Goal: Task Accomplishment & Management: Manage account settings

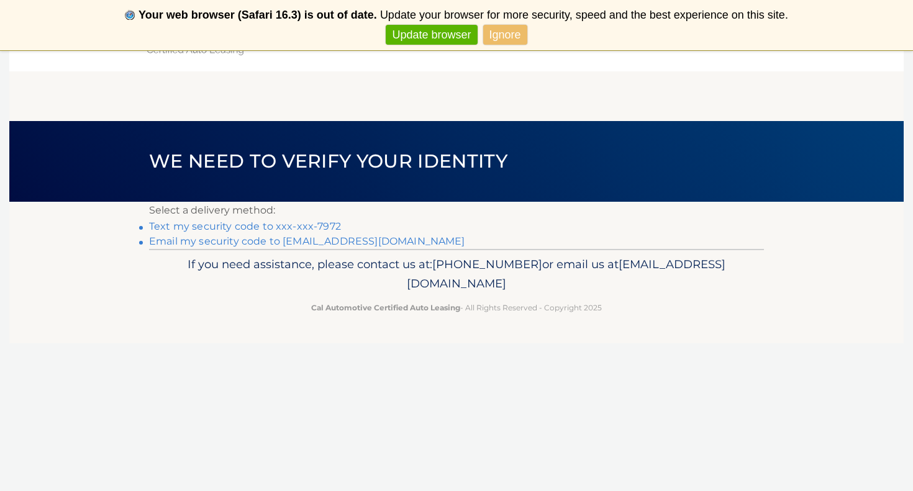
click at [327, 227] on link "Text my security code to xxx-xxx-7972" at bounding box center [245, 226] width 192 height 12
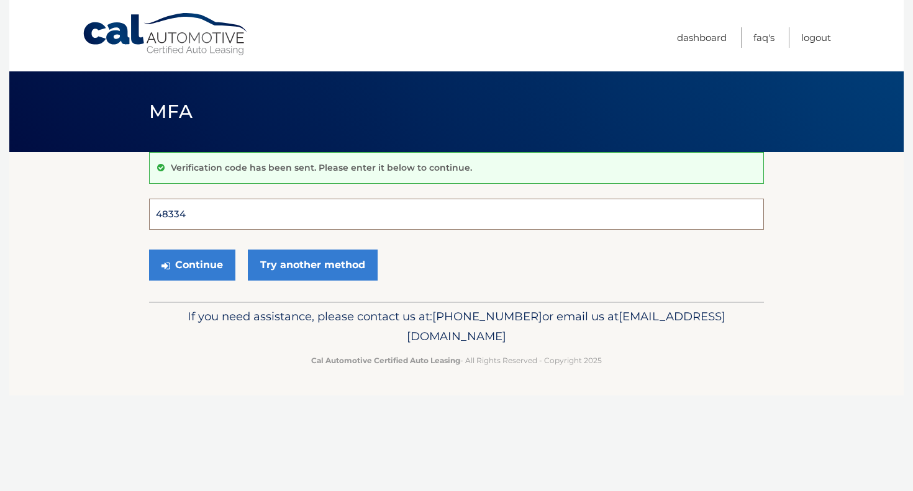
type input "483340"
click at [192, 265] on button "Continue" at bounding box center [192, 265] width 86 height 31
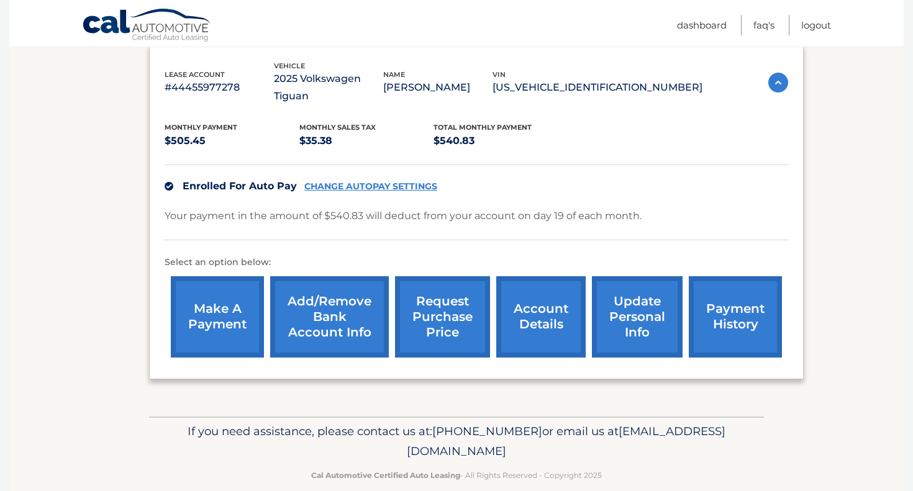
scroll to position [212, 0]
click at [544, 306] on link "account details" at bounding box center [540, 317] width 89 height 81
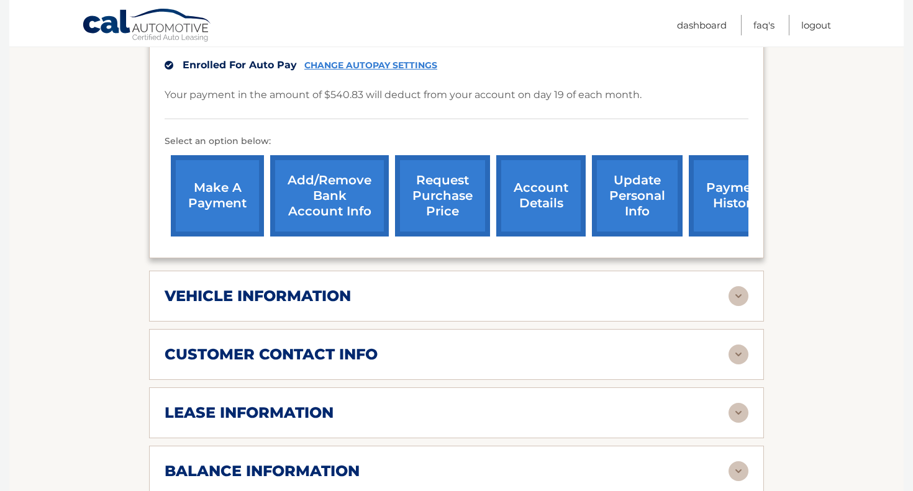
scroll to position [345, 0]
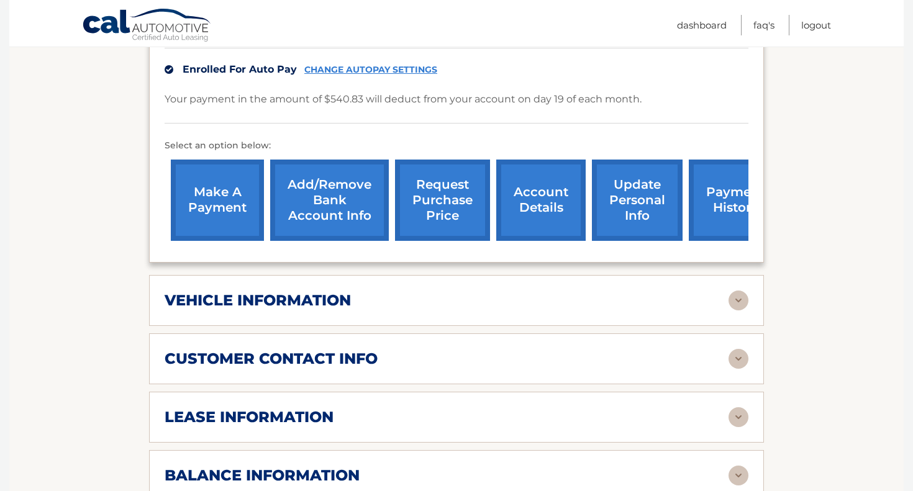
click at [337, 199] on link "Add/Remove bank account info" at bounding box center [329, 200] width 119 height 81
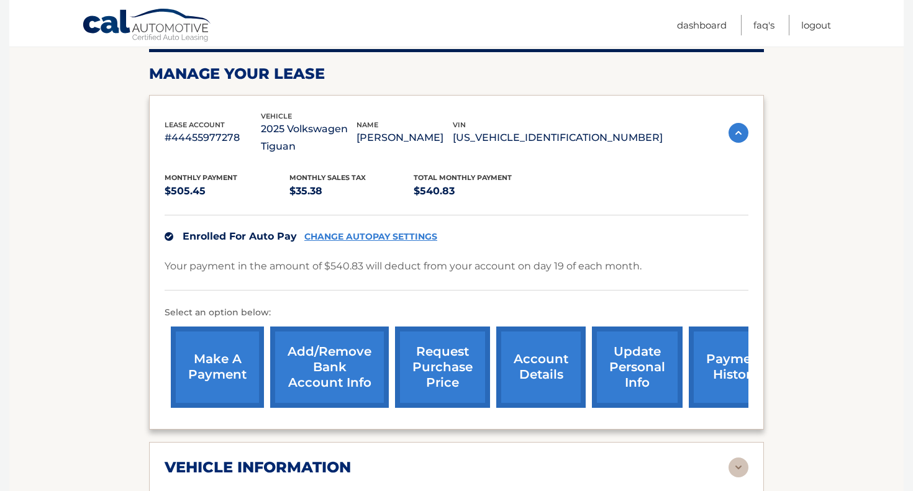
scroll to position [142, 0]
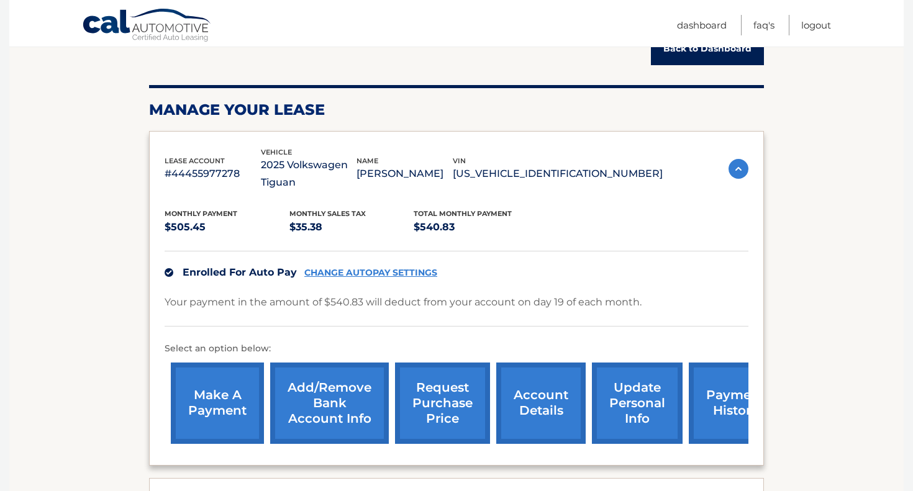
click at [720, 404] on link "payment history" at bounding box center [735, 403] width 93 height 81
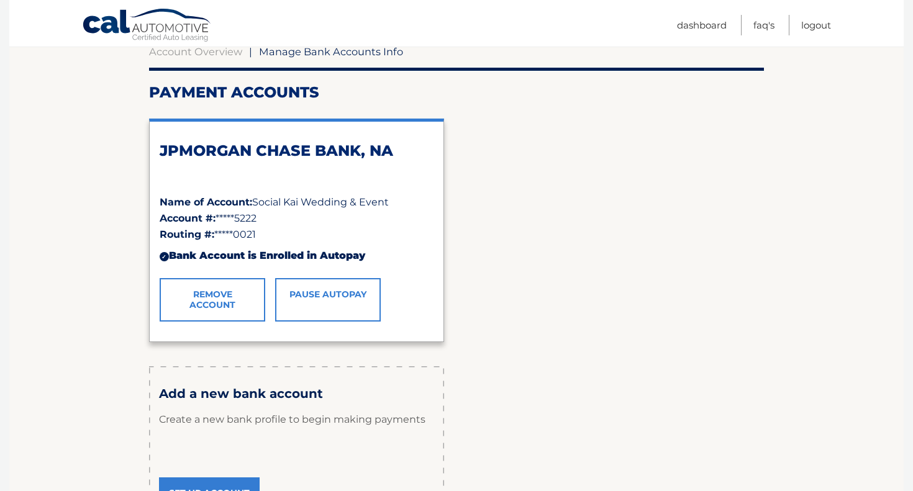
scroll to position [126, 0]
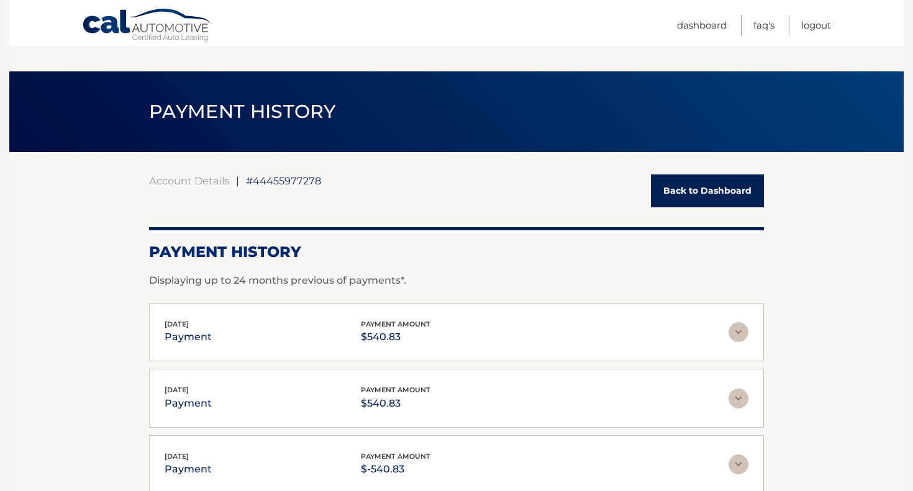
scroll to position [110, 0]
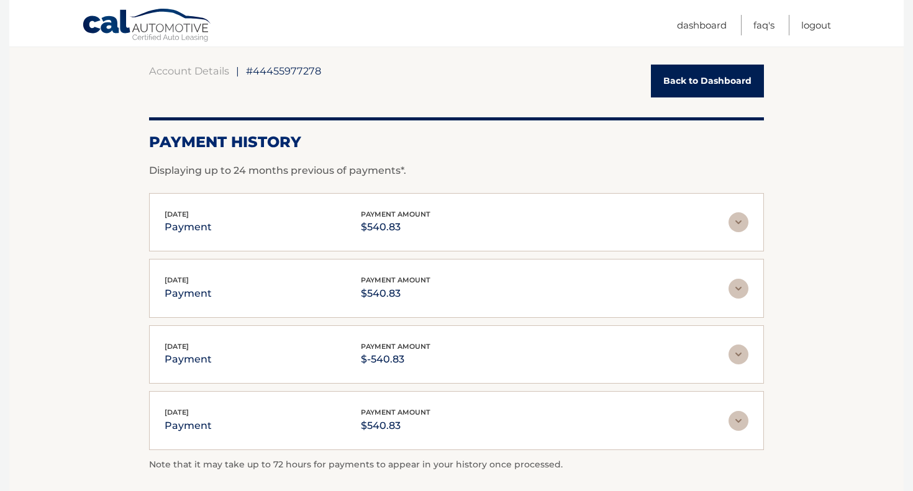
click at [736, 226] on img at bounding box center [739, 222] width 20 height 20
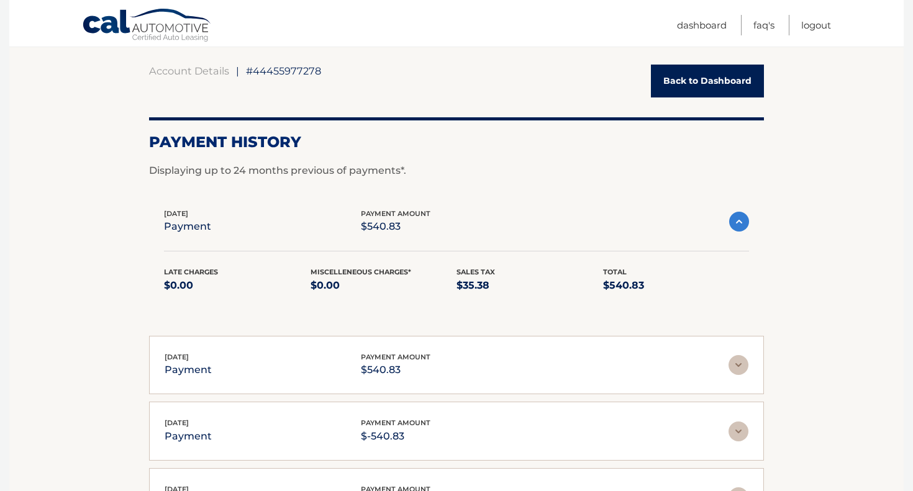
click at [746, 226] on img at bounding box center [739, 222] width 20 height 20
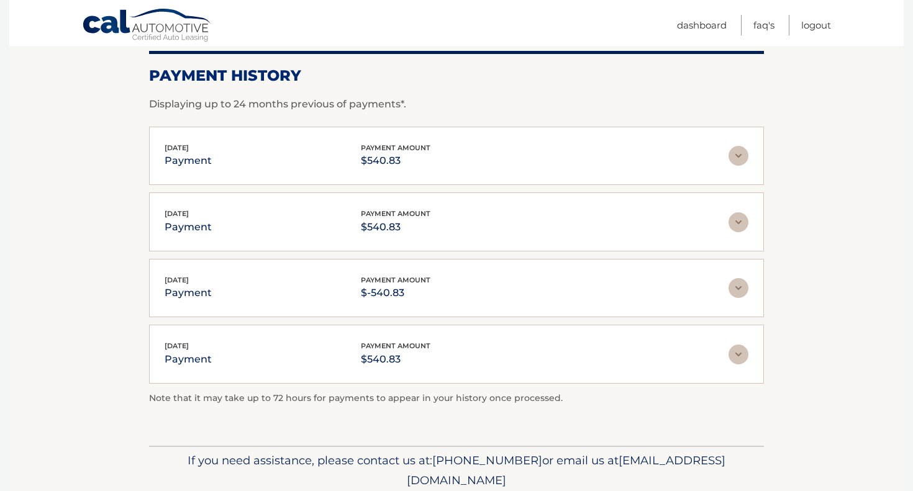
scroll to position [147, 0]
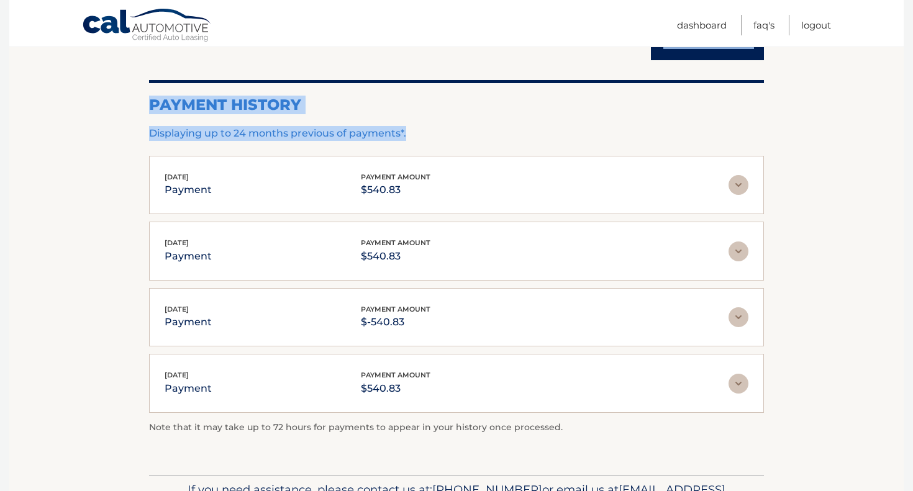
drag, startPoint x: 141, startPoint y: 99, endPoint x: 407, endPoint y: 135, distance: 268.3
click at [407, 135] on section "Account Details | #44455977278 Back to Dashboard Payment History Displaying up …" at bounding box center [456, 240] width 894 height 470
click at [429, 136] on p "Displaying up to 24 months previous of payments*." at bounding box center [456, 133] width 615 height 15
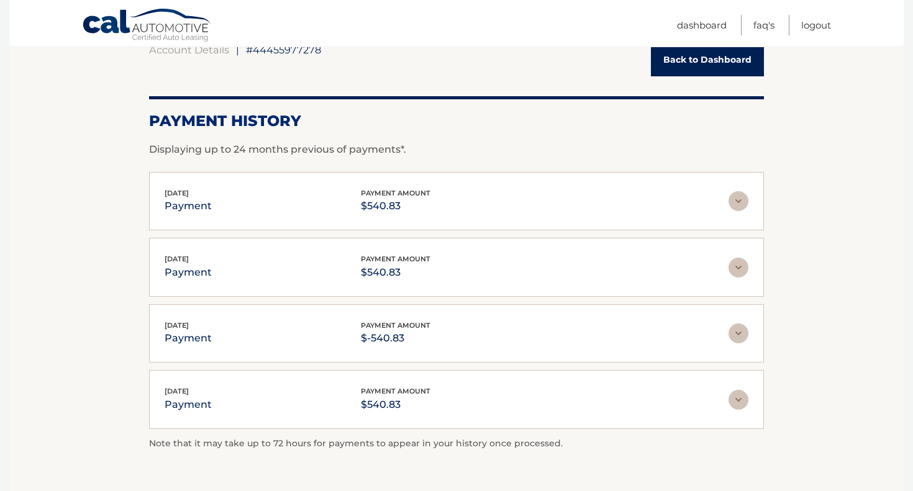
scroll to position [131, 0]
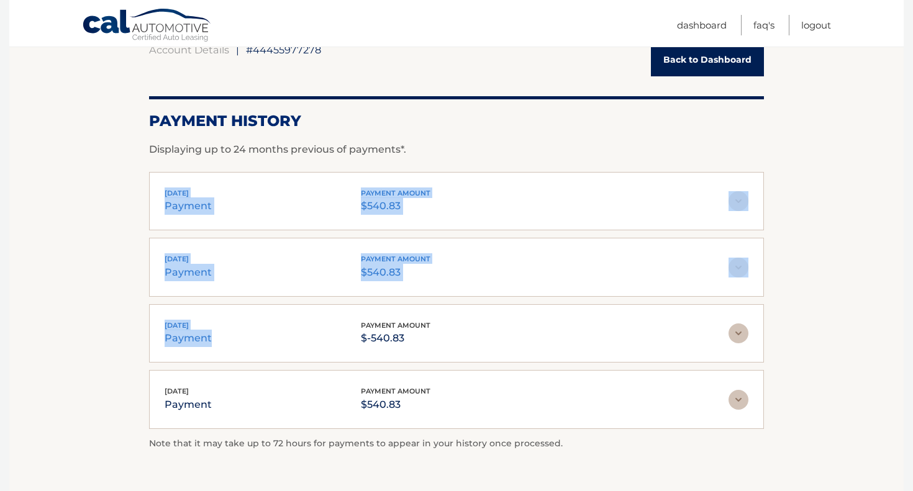
drag, startPoint x: 159, startPoint y: 183, endPoint x: 245, endPoint y: 346, distance: 184.2
click at [245, 346] on div "Sep 19, 2025 payment payment amount $540.83 Late Charges $0.00 Miscelleneous Ch…" at bounding box center [456, 300] width 615 height 257
click at [245, 346] on div "Aug 26, 2025 payment payment amount $-540.83 Late Charges $0.00 Miscelleneous C…" at bounding box center [456, 333] width 615 height 59
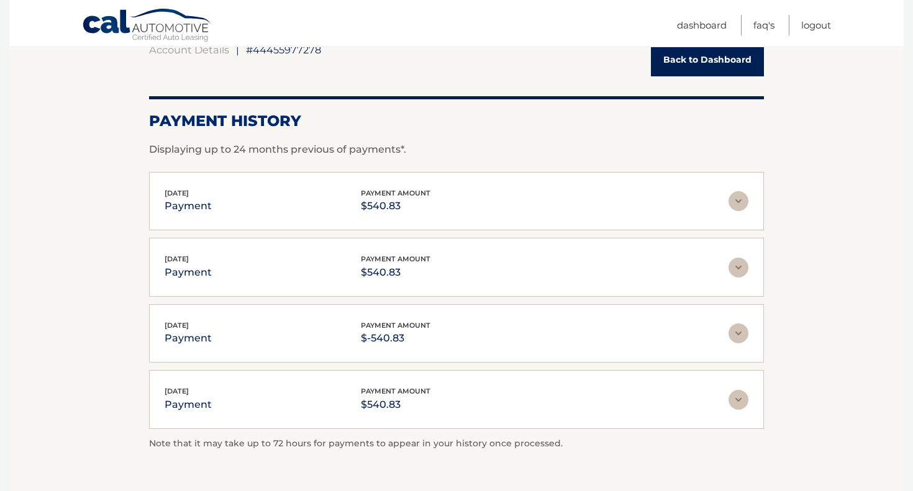
scroll to position [153, 0]
